Goal: Check status

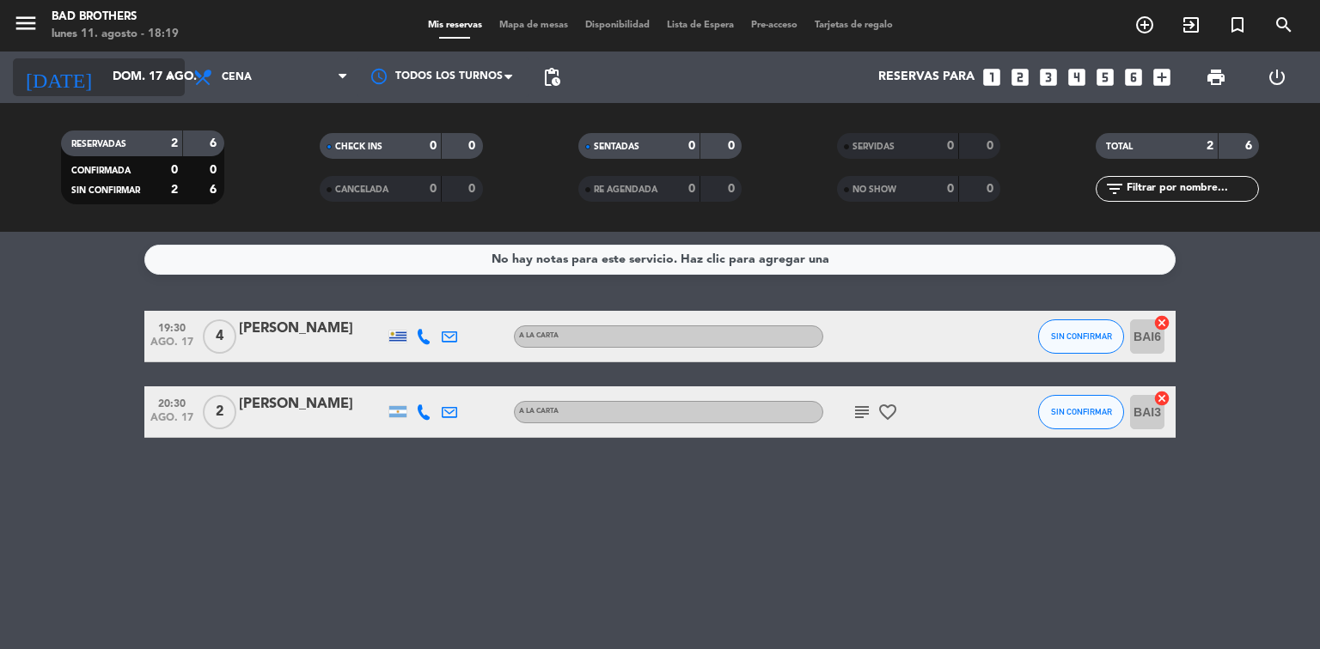
click at [166, 74] on icon "arrow_drop_down" at bounding box center [170, 77] width 21 height 21
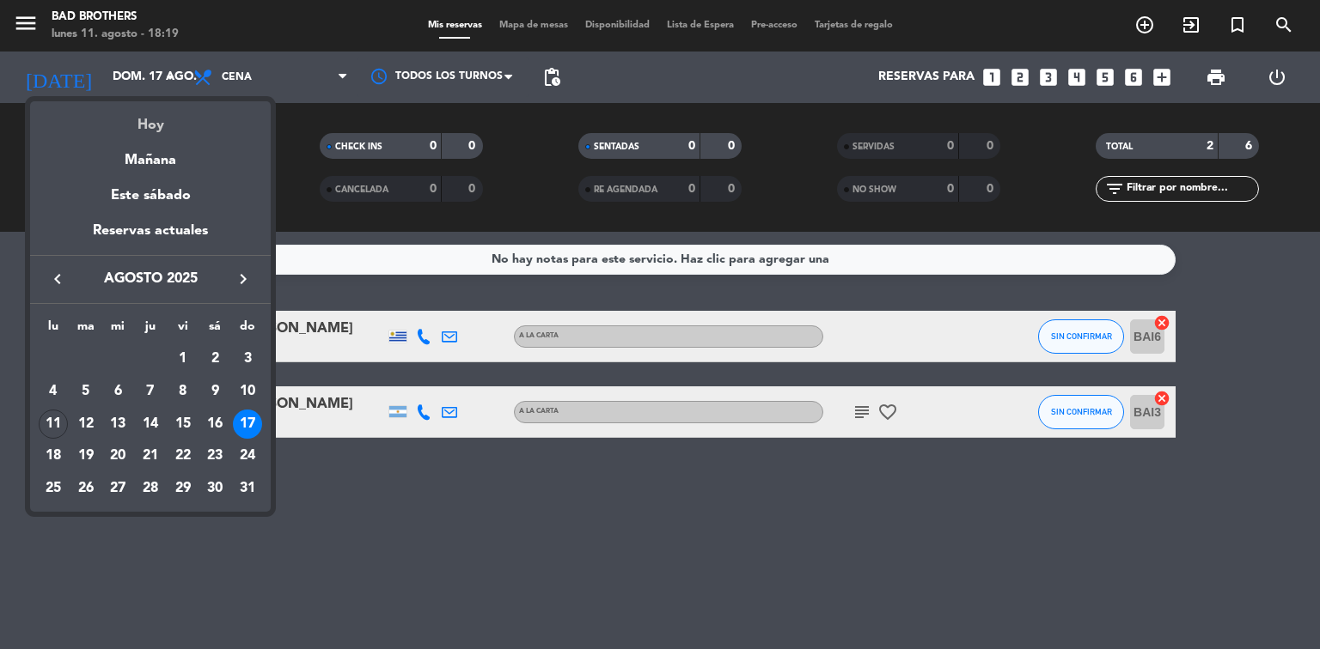
click at [168, 131] on div "Hoy" at bounding box center [150, 118] width 241 height 35
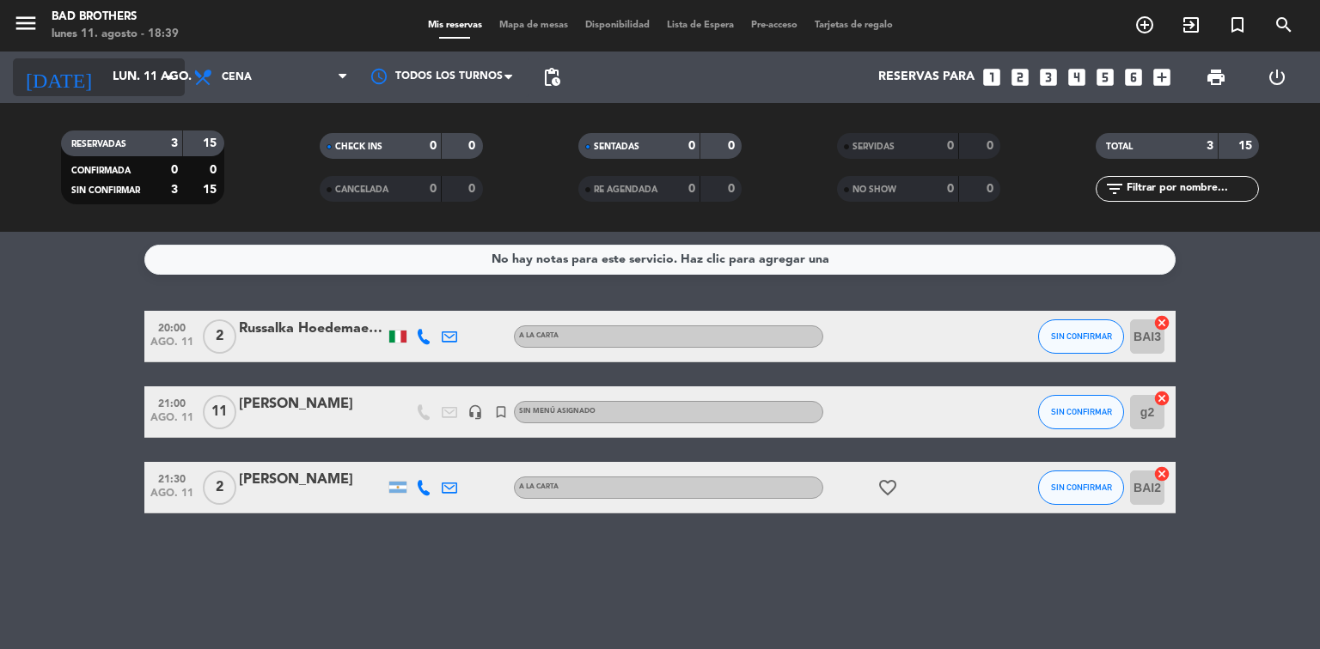
click at [163, 79] on icon "arrow_drop_down" at bounding box center [170, 77] width 21 height 21
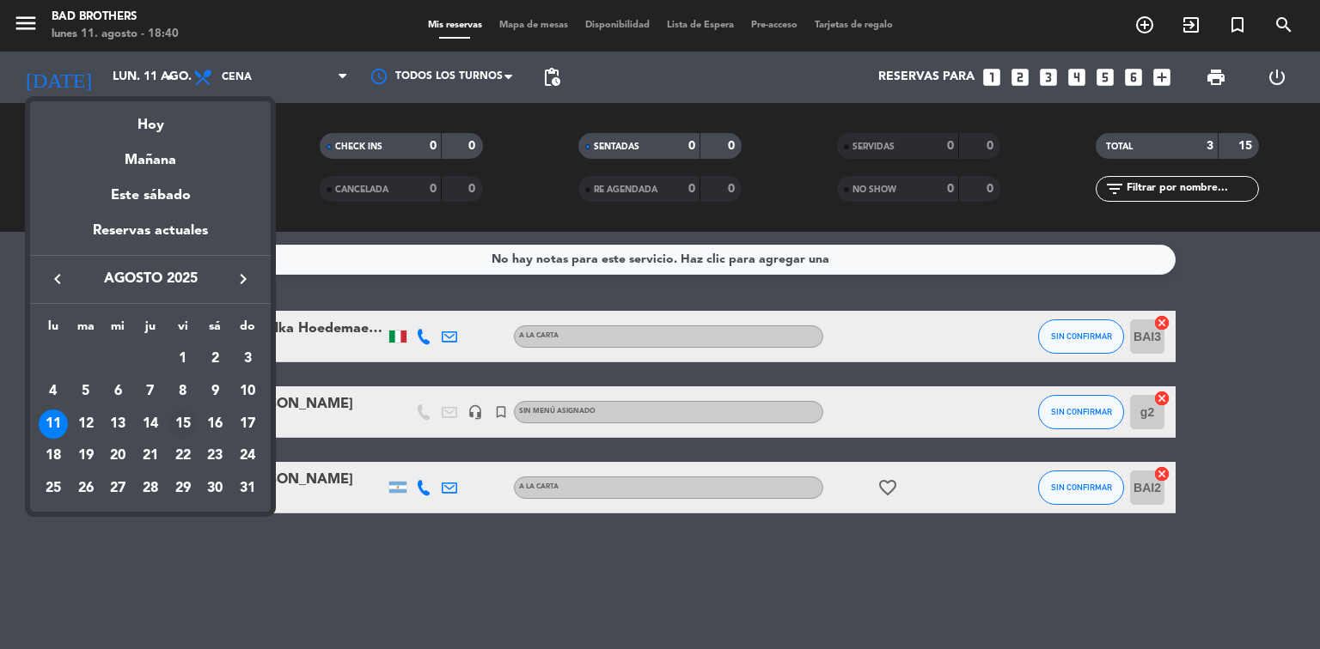
click at [197, 418] on td "15" at bounding box center [183, 424] width 33 height 33
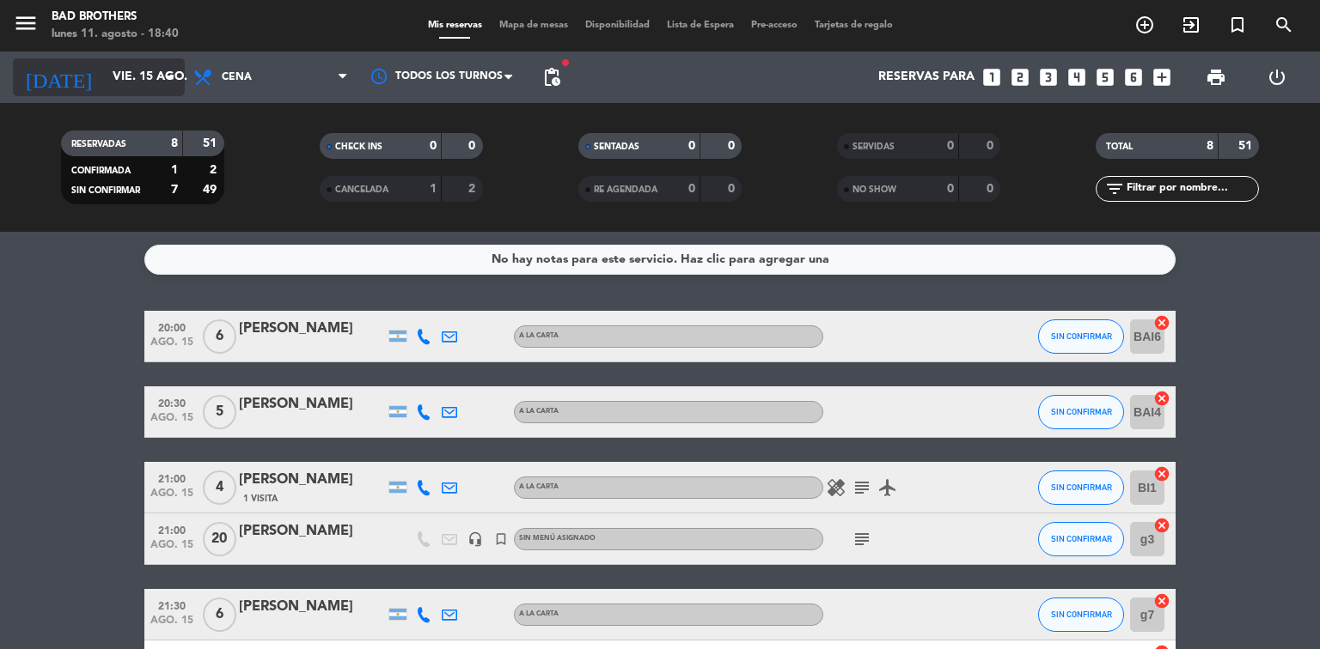
click at [158, 77] on input "vie. 15 ago." at bounding box center [185, 77] width 163 height 31
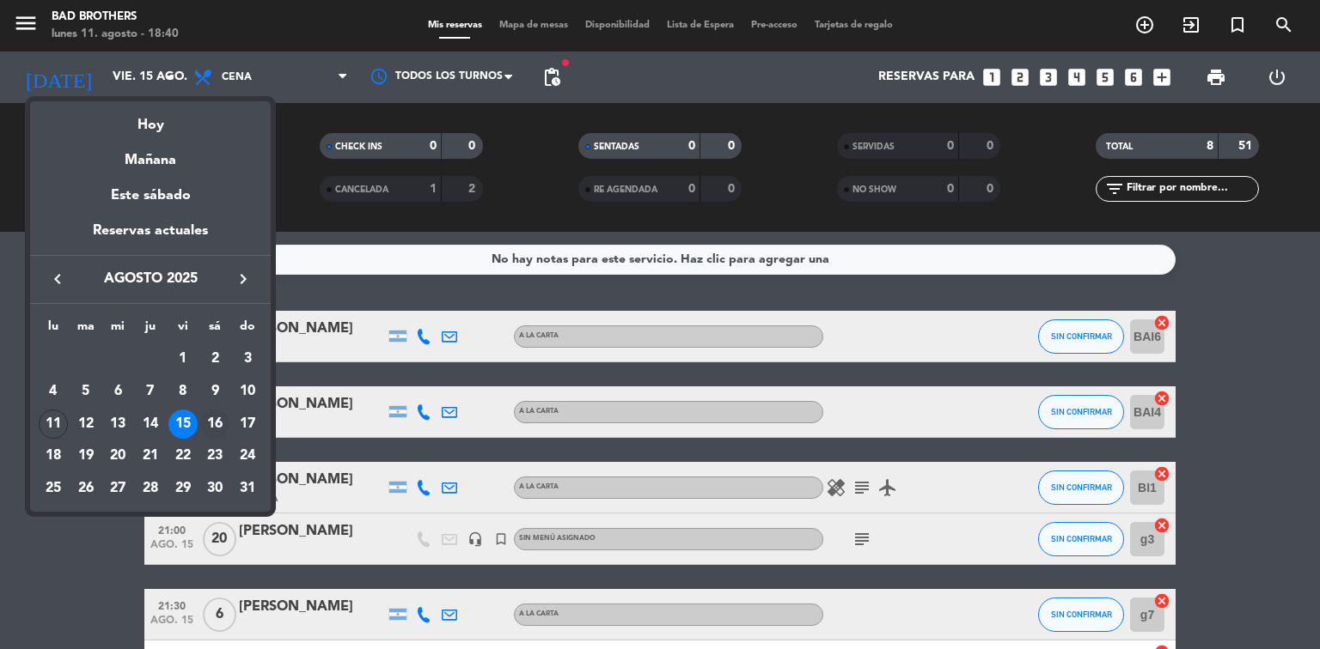
click at [216, 419] on div "16" at bounding box center [214, 424] width 29 height 29
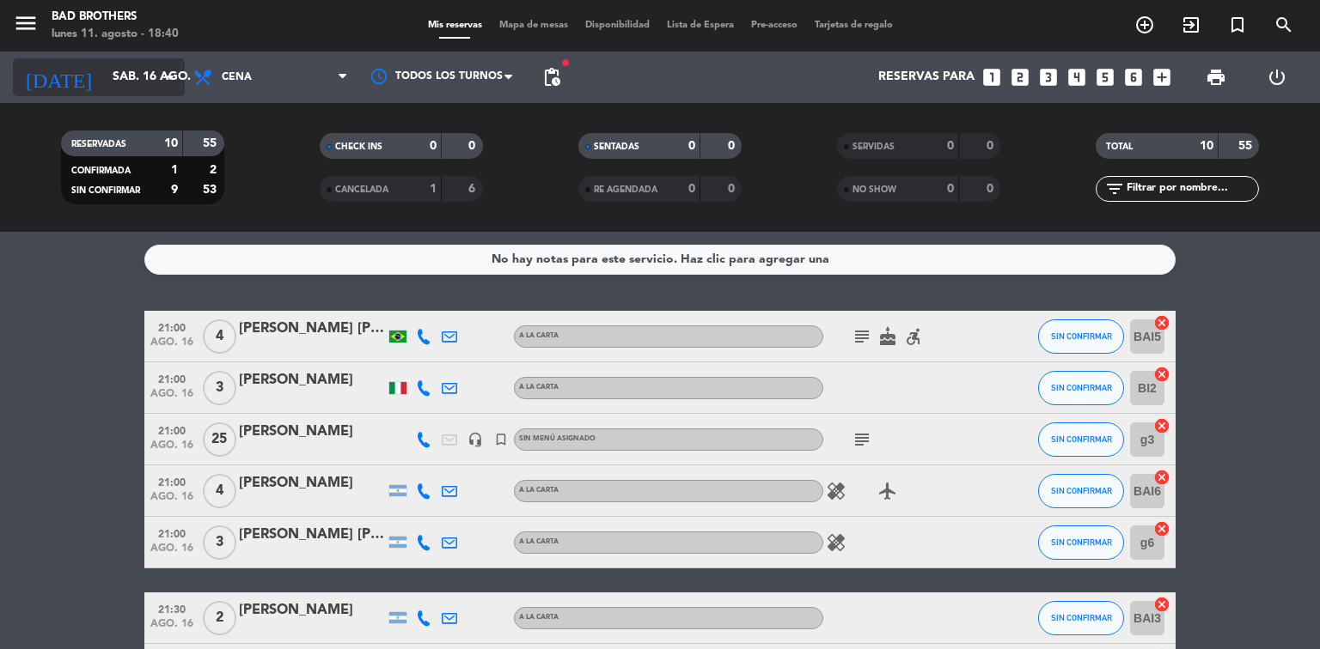
click at [174, 76] on icon "arrow_drop_down" at bounding box center [170, 77] width 21 height 21
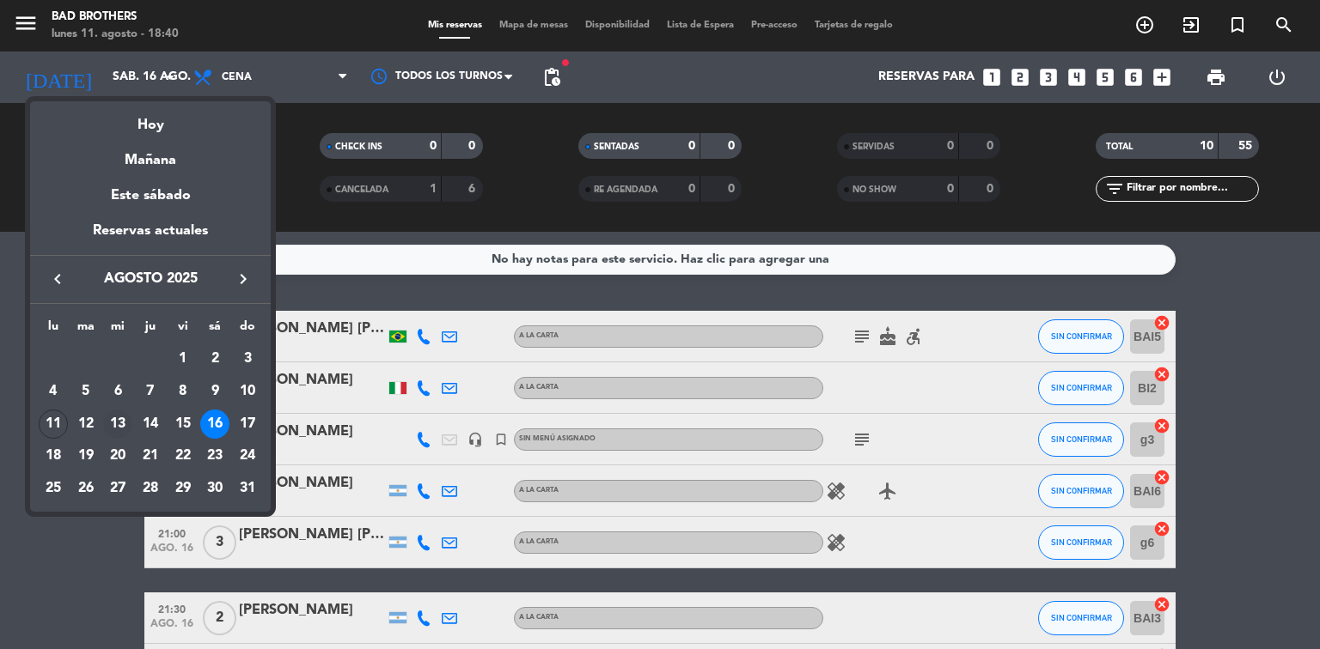
click at [117, 424] on div "13" at bounding box center [117, 424] width 29 height 29
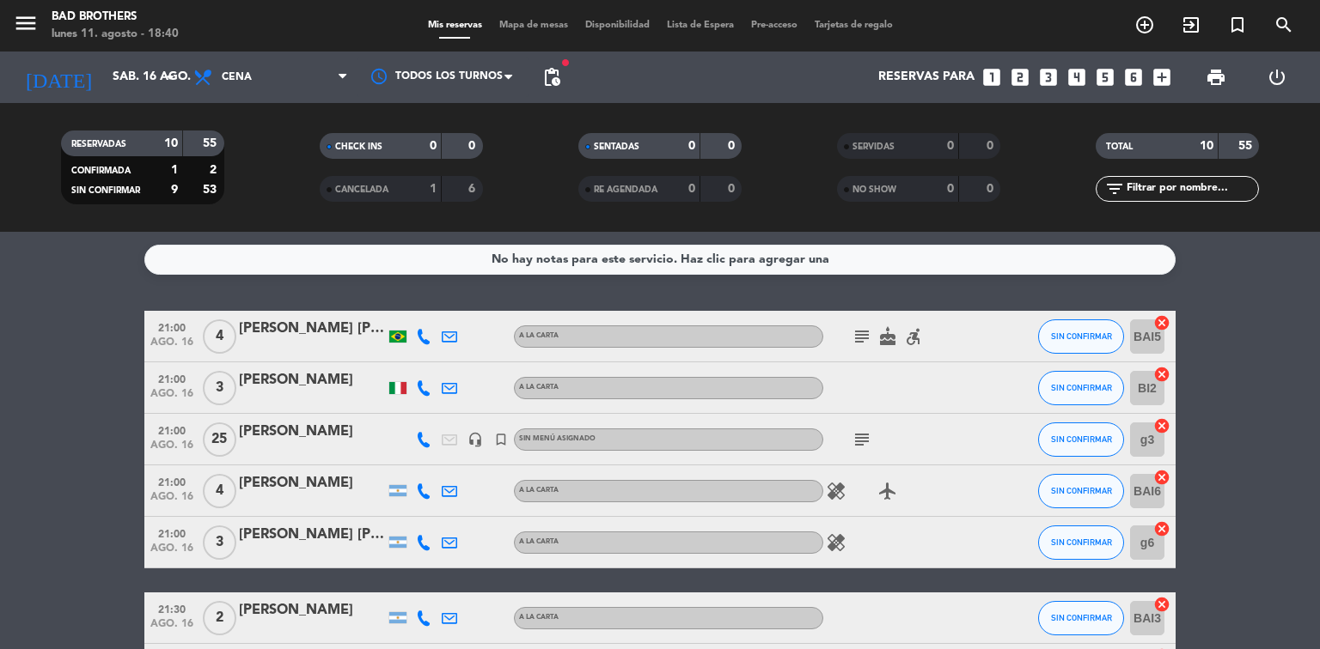
type input "mié. 13 ago."
